Goal: Find specific page/section: Find specific page/section

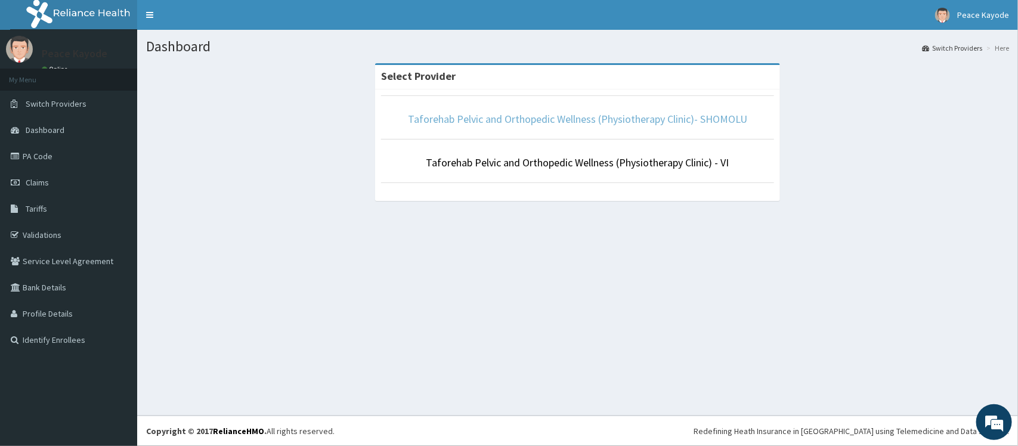
click at [493, 121] on link "Taforehab Pelvic and Orthopedic Wellness (Physiotherapy Clinic)- SHOMOLU" at bounding box center [577, 119] width 339 height 14
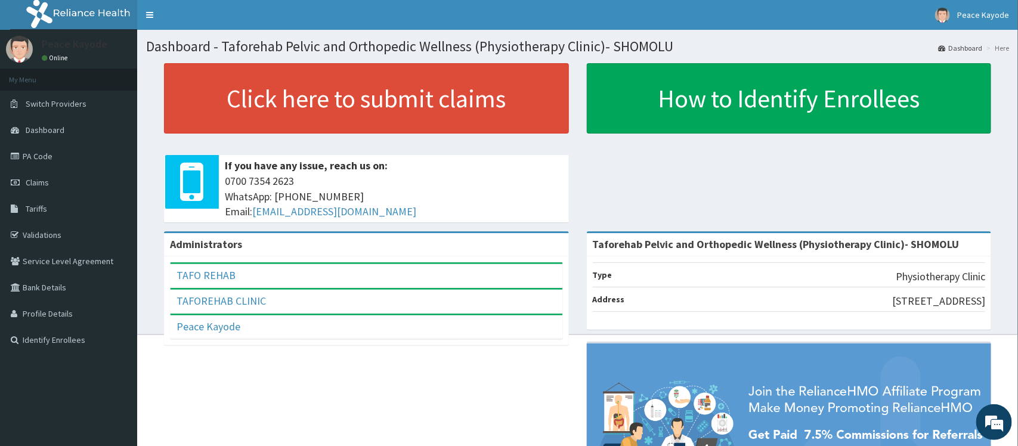
scroll to position [142, 0]
